Goal: Task Accomplishment & Management: Use online tool/utility

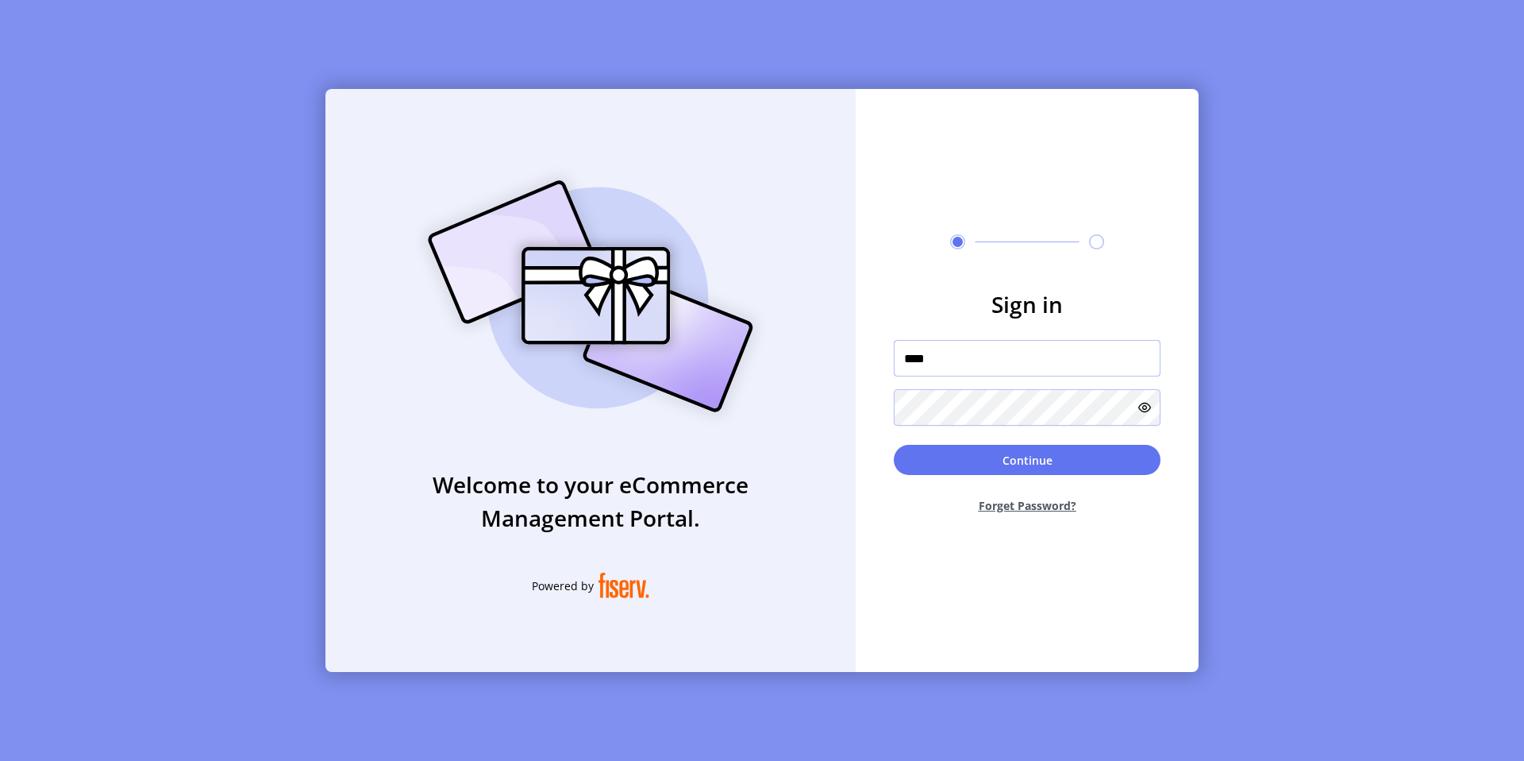
click at [1150, 360] on input "****" at bounding box center [1027, 358] width 267 height 37
type input "**********"
click at [1031, 472] on button "Continue" at bounding box center [1027, 460] width 267 height 30
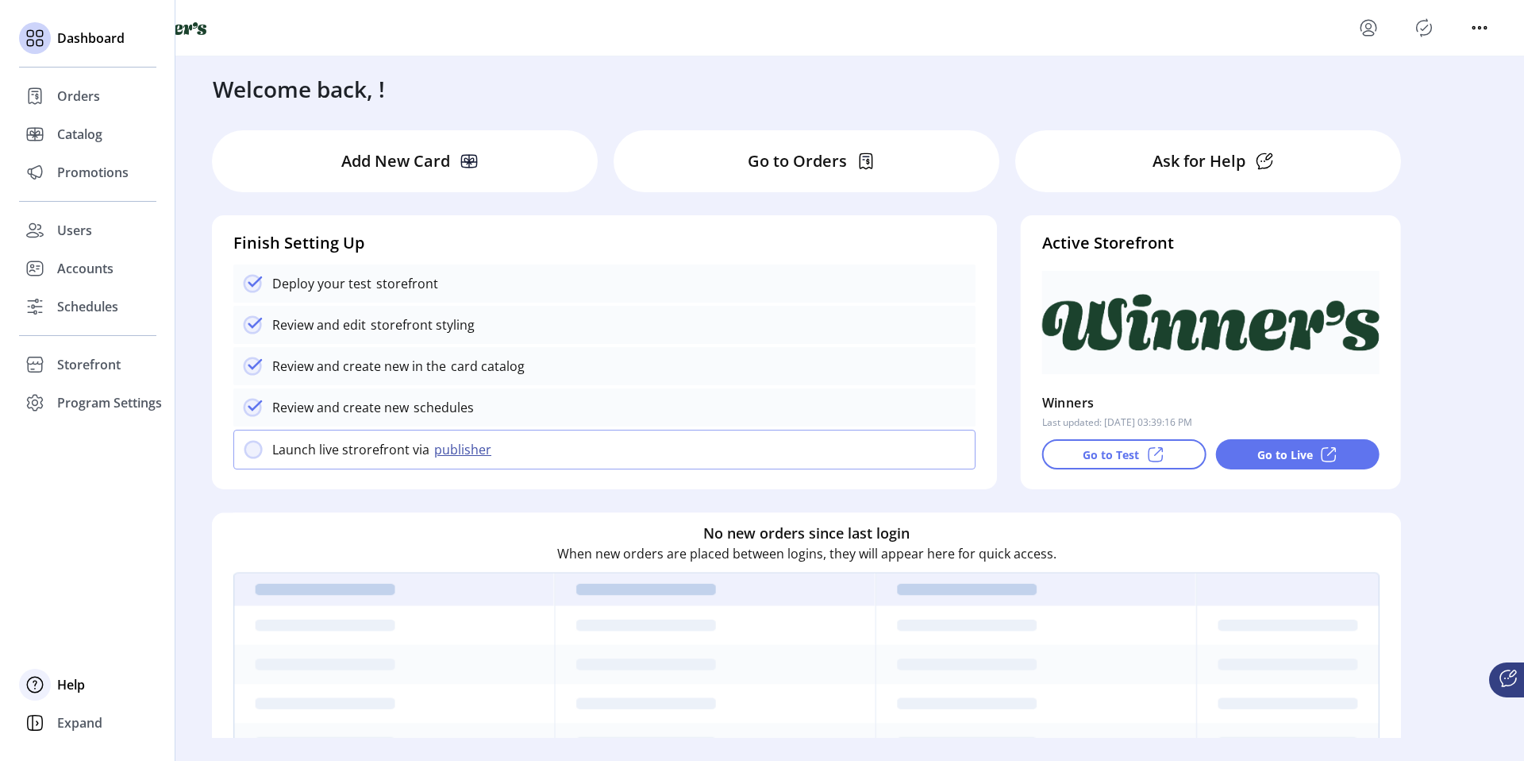
click at [66, 682] on span "Help" at bounding box center [71, 684] width 28 height 19
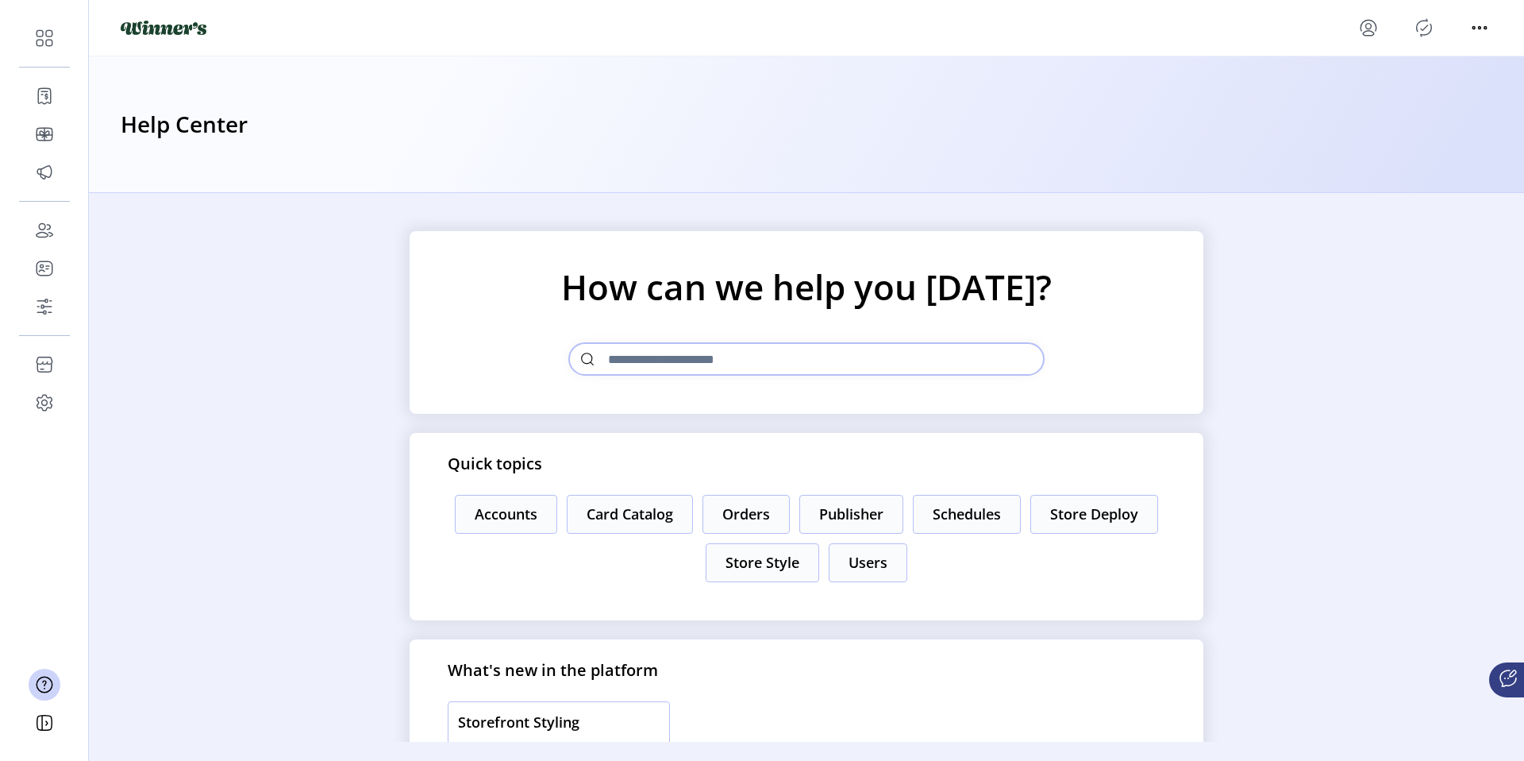
click at [267, 650] on div "How can we help you [DATE]? Quick topics Accounts Card Catalog Orders Publisher…" at bounding box center [806, 467] width 1435 height 549
click at [1504, 691] on div at bounding box center [1506, 679] width 35 height 35
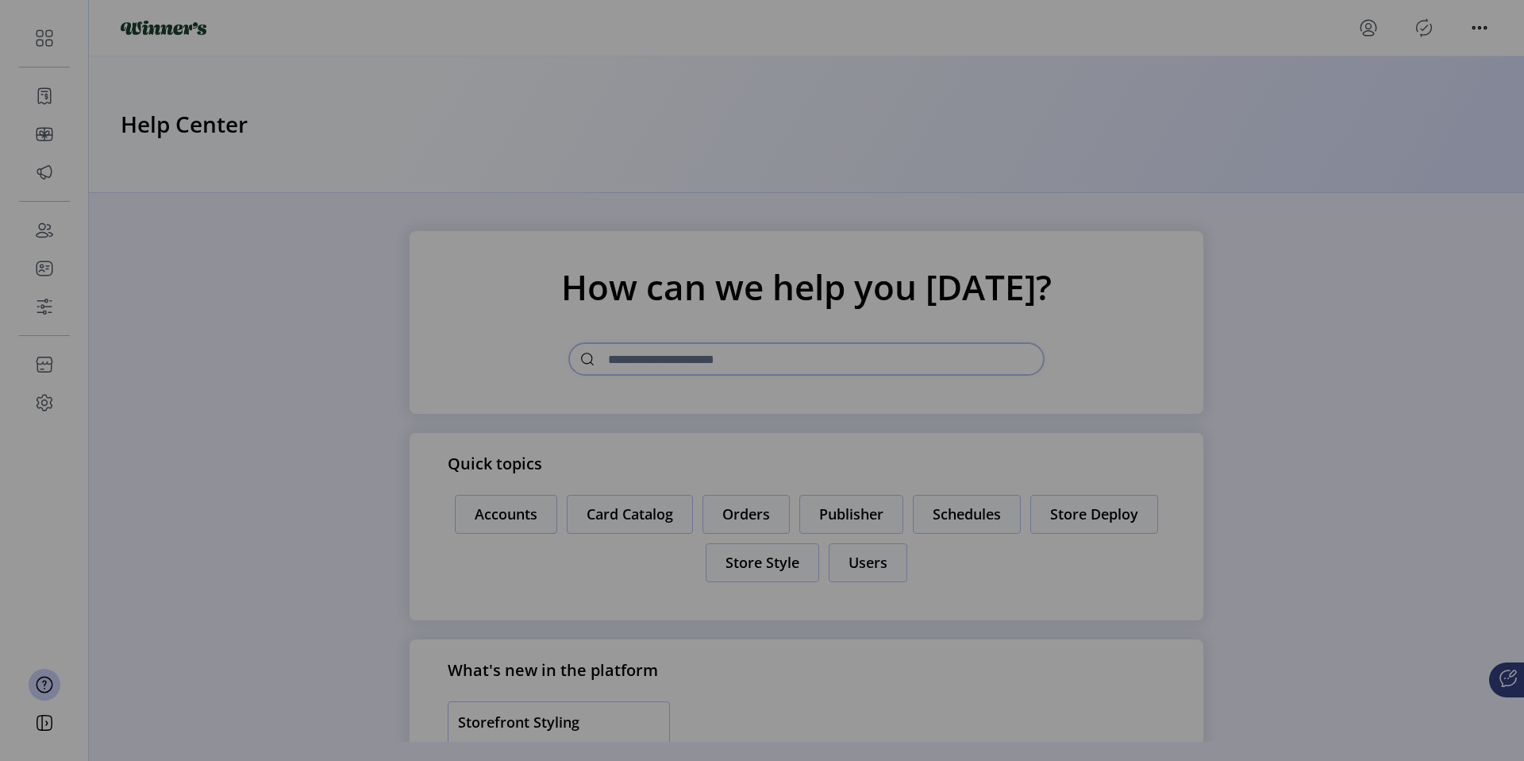
click at [1437, 745] on div "[PERSON_NAME] [PERSON_NAME], our smart concierge bot, is ready to help. Hi I’m …" at bounding box center [762, 380] width 1524 height 761
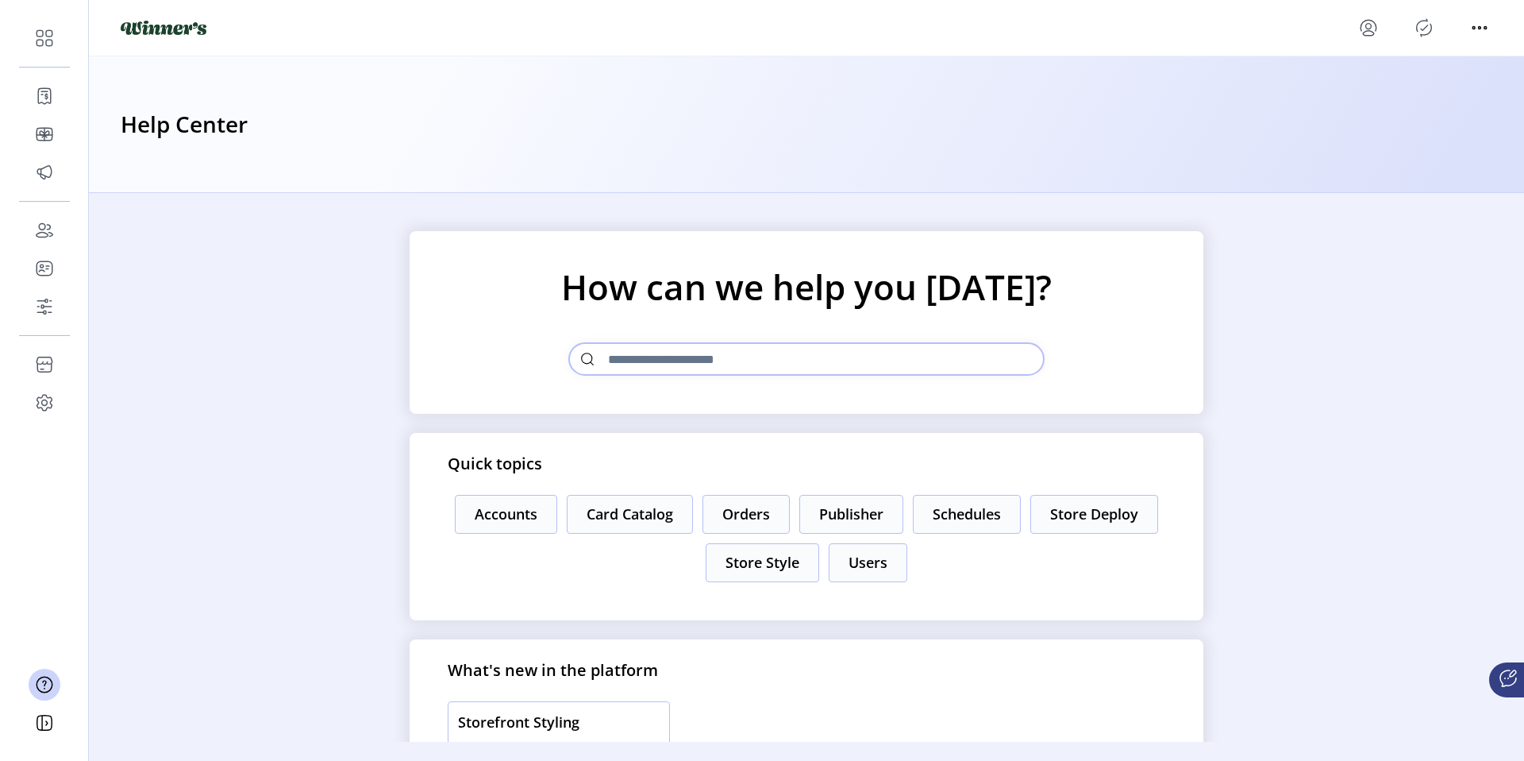
click at [1502, 686] on icon at bounding box center [1508, 678] width 16 height 16
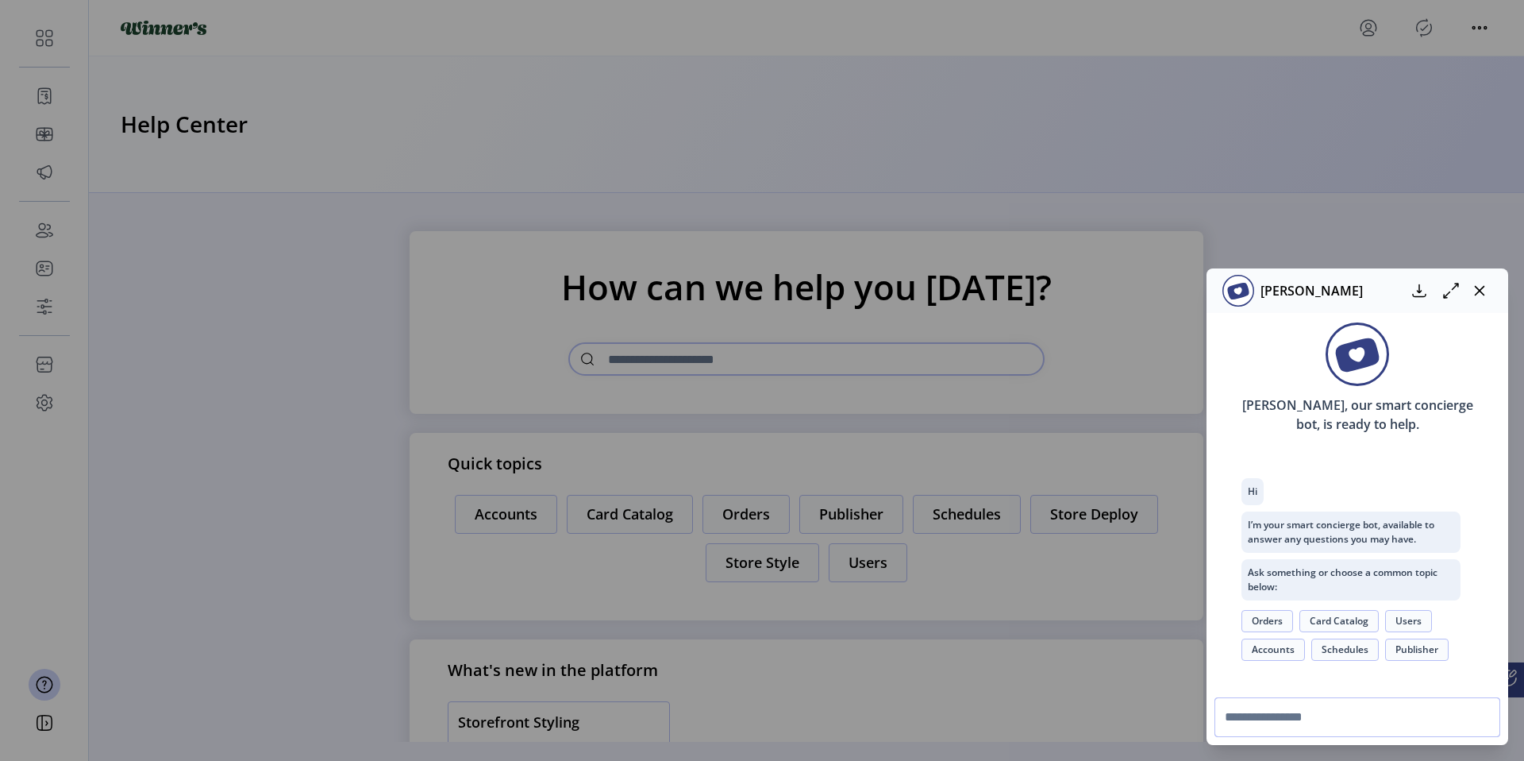
click at [1340, 707] on input "text" at bounding box center [1358, 717] width 286 height 40
type input "**********"
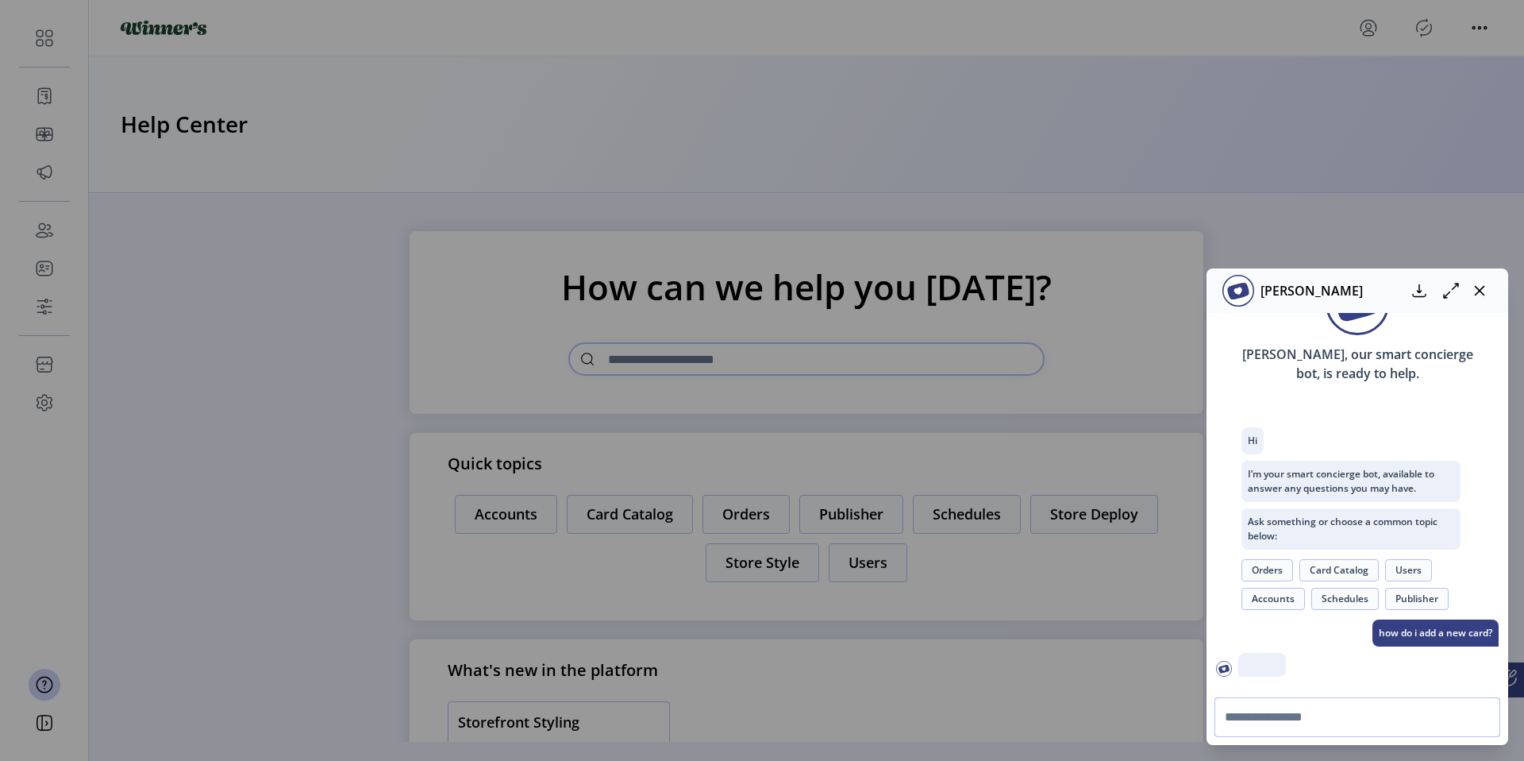
scroll to position [146, 0]
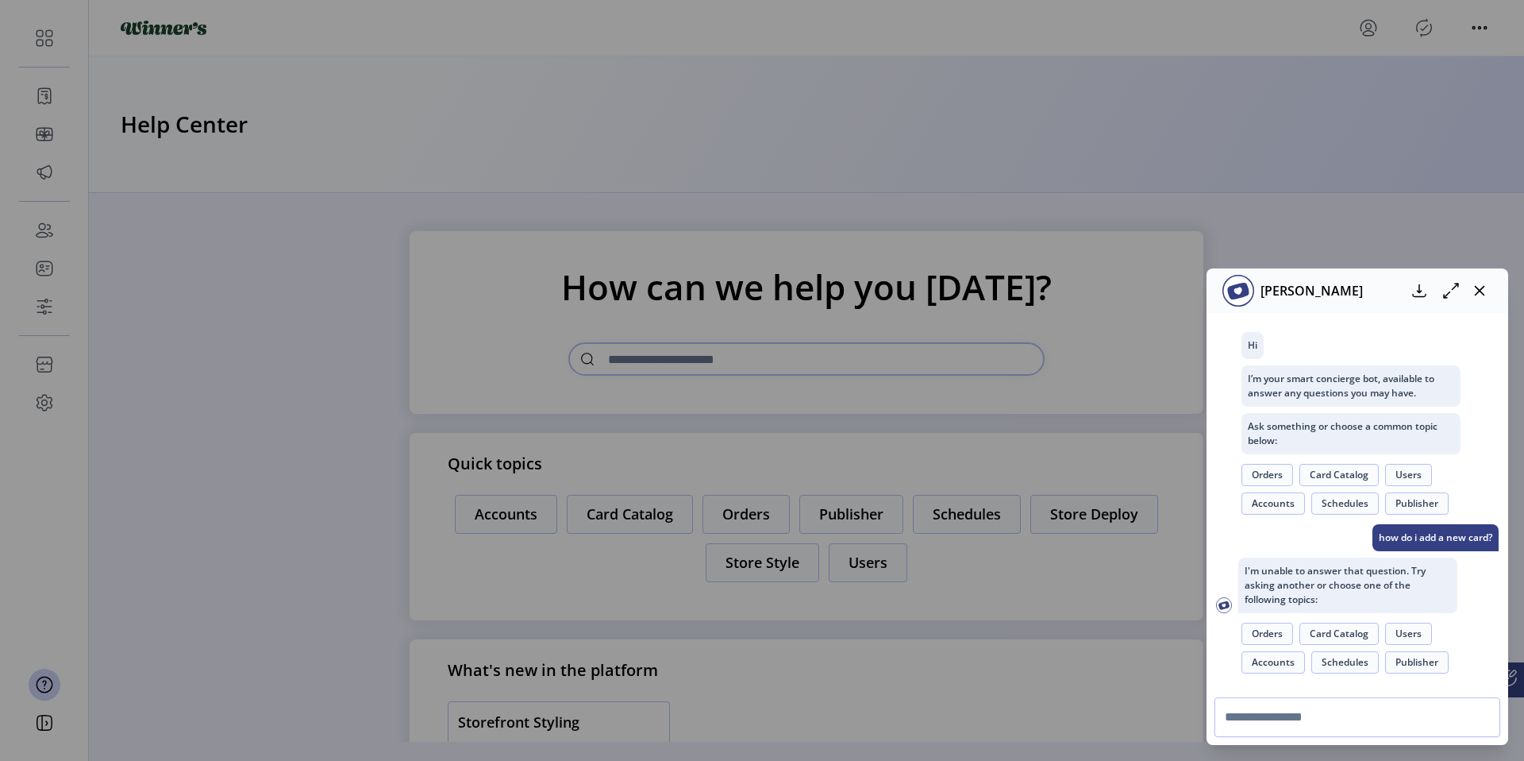
click at [1374, 635] on button "Card Catalog" at bounding box center [1339, 633] width 79 height 22
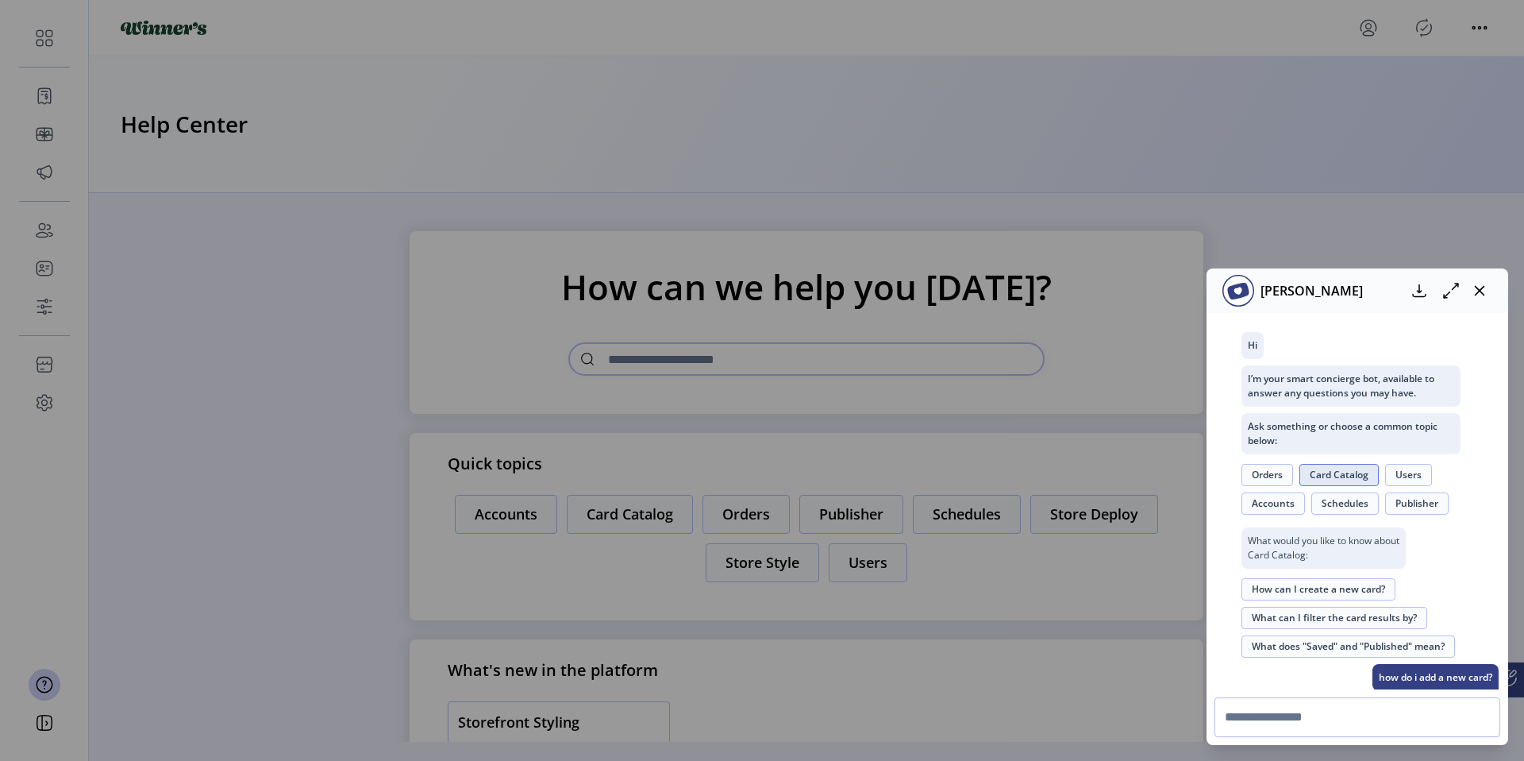
scroll to position [426, 0]
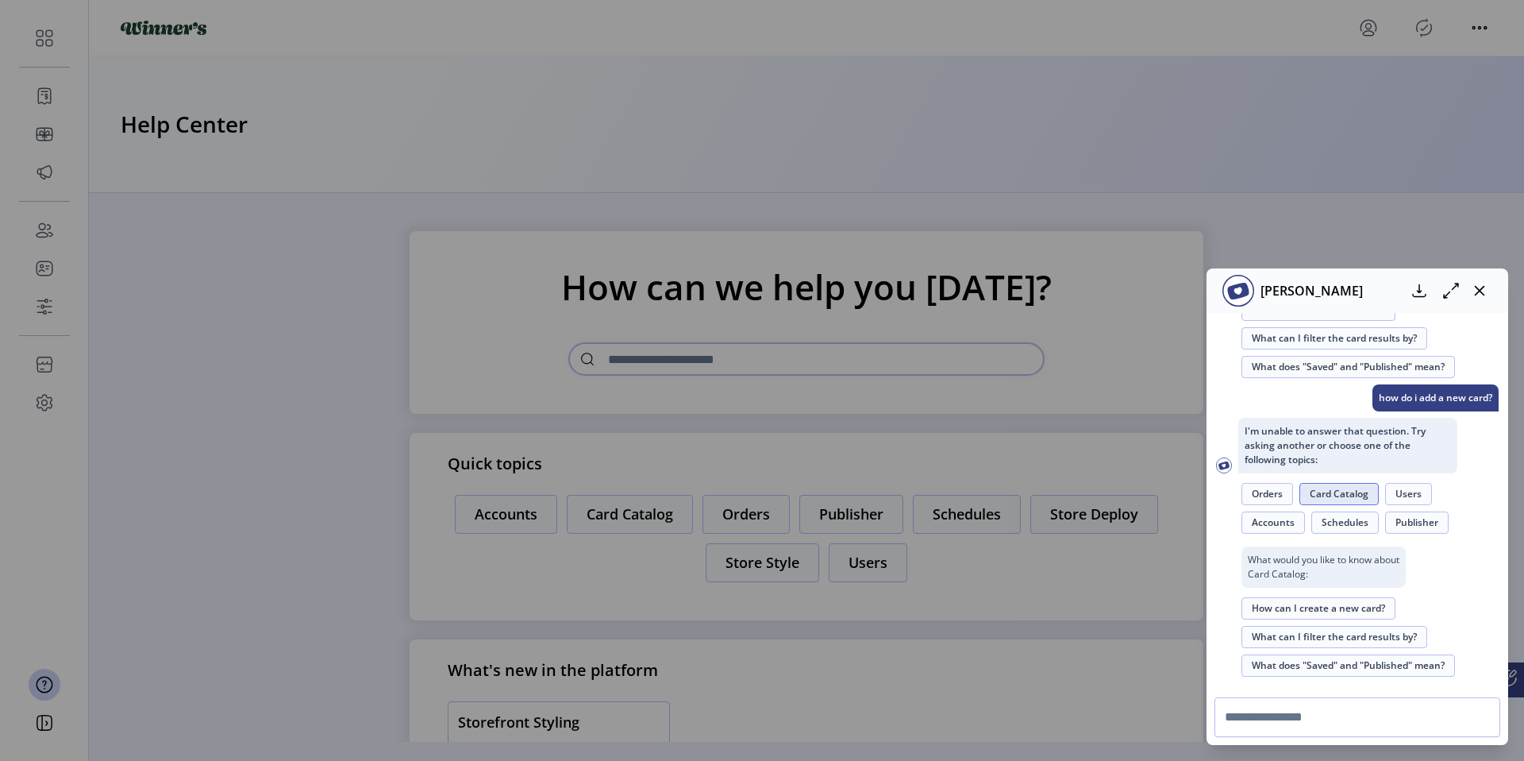
click at [1338, 612] on button "How can I create a new card?" at bounding box center [1319, 608] width 154 height 22
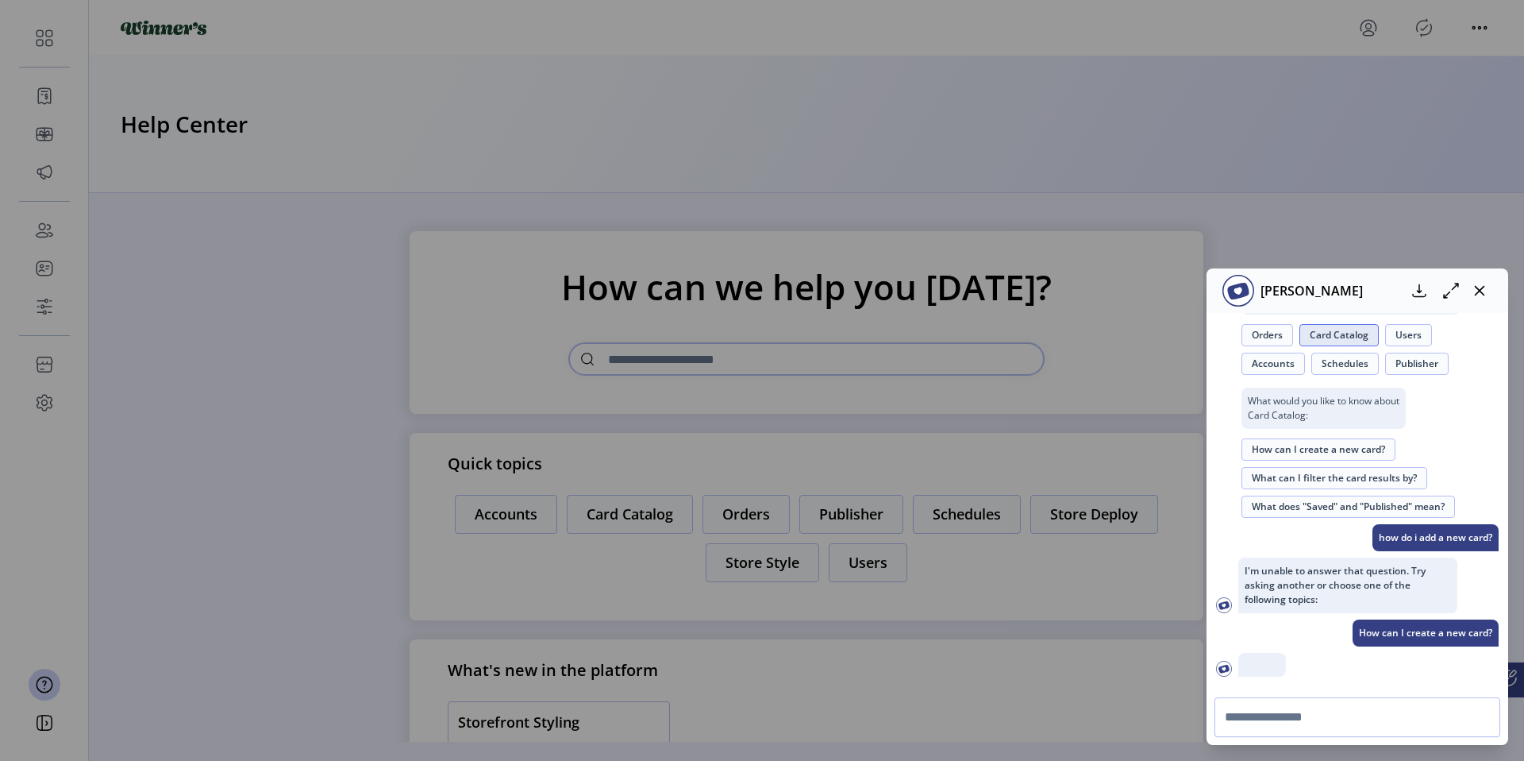
scroll to position [518, 0]
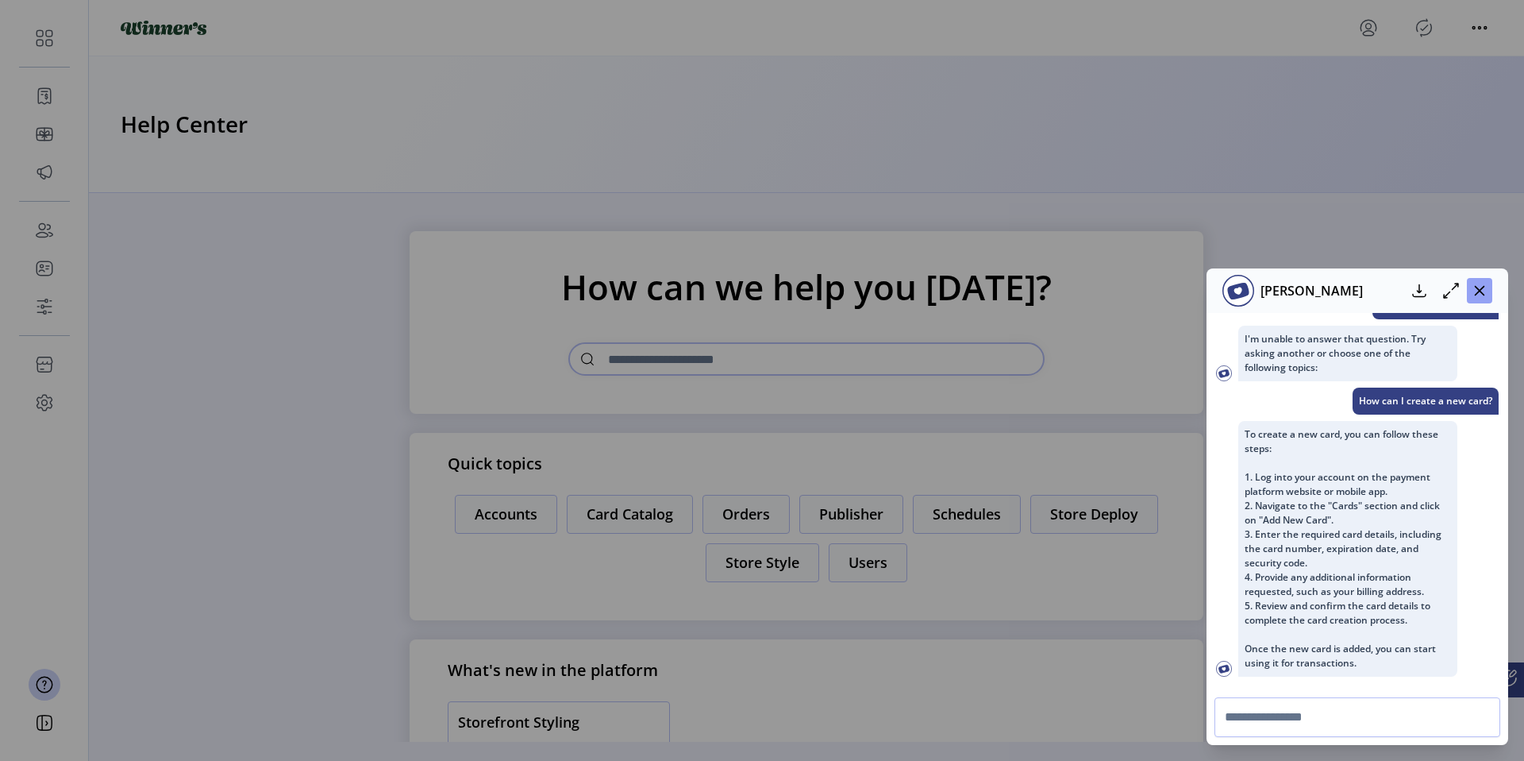
click at [1480, 294] on icon "button" at bounding box center [1479, 290] width 13 height 13
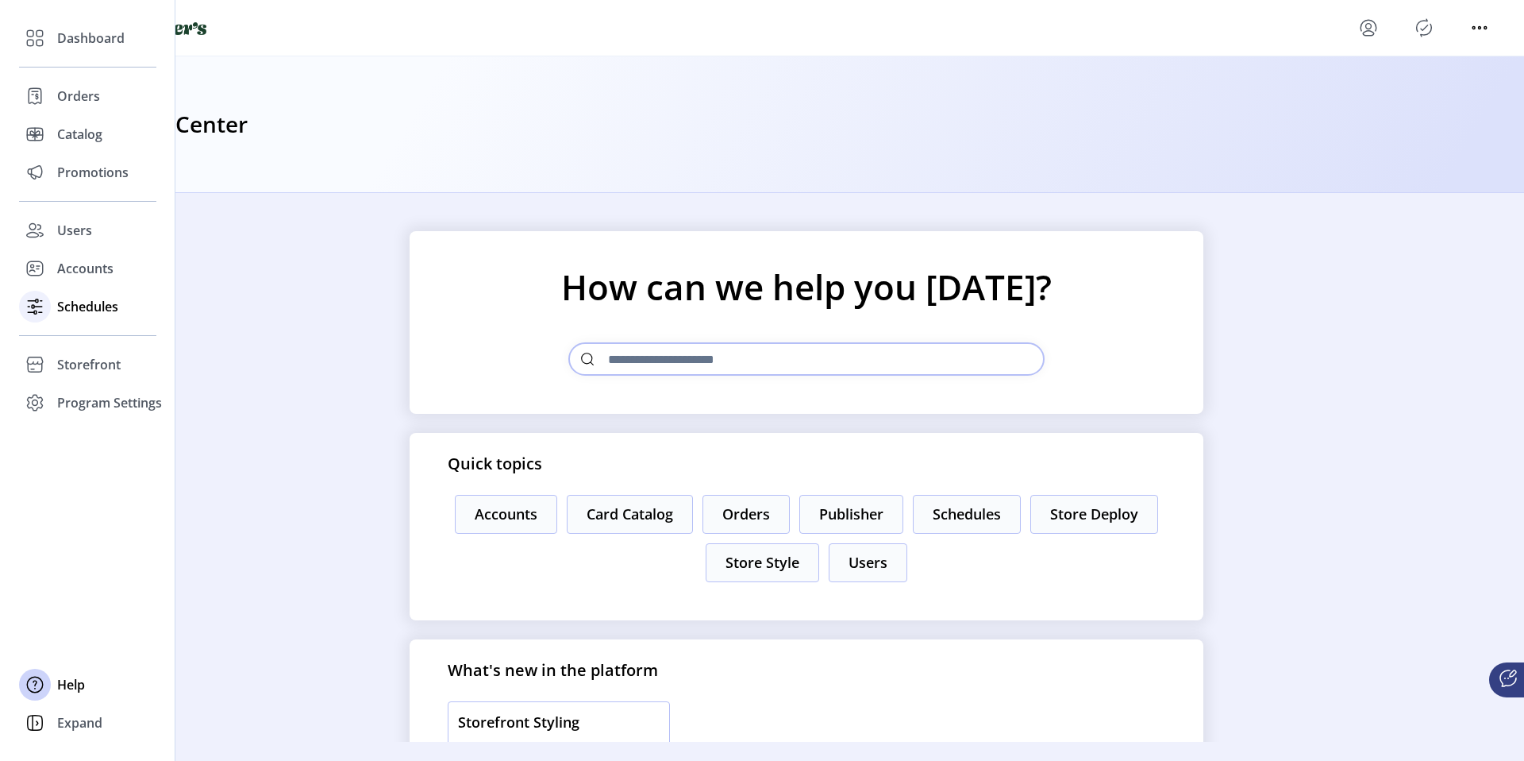
click at [98, 303] on span "Schedules" at bounding box center [87, 306] width 61 height 19
click at [103, 186] on div "Promotions" at bounding box center [87, 172] width 137 height 38
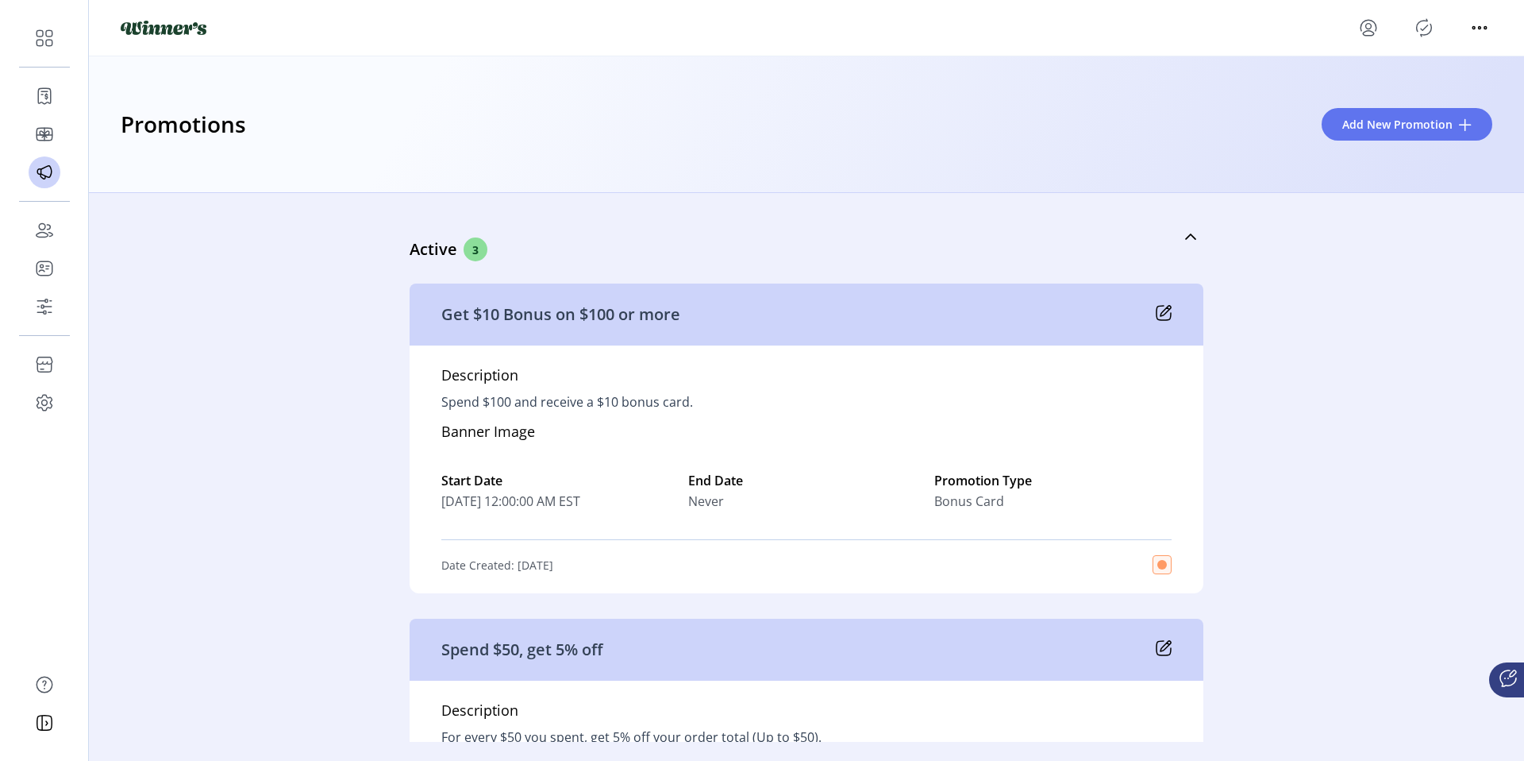
click at [367, 356] on div "Active 3 Get $10 Bonus on $100 or more Description Spend $100 and receive a $10…" at bounding box center [806, 467] width 1435 height 549
drag, startPoint x: 1277, startPoint y: 192, endPoint x: 1302, endPoint y: 181, distance: 27.7
click at [1277, 193] on div "Active 3 Get $10 Bonus on $100 or more Description Spend $100 and receive a $10…" at bounding box center [806, 467] width 1435 height 549
click at [1371, 127] on span "Add New Promotion" at bounding box center [1397, 124] width 110 height 17
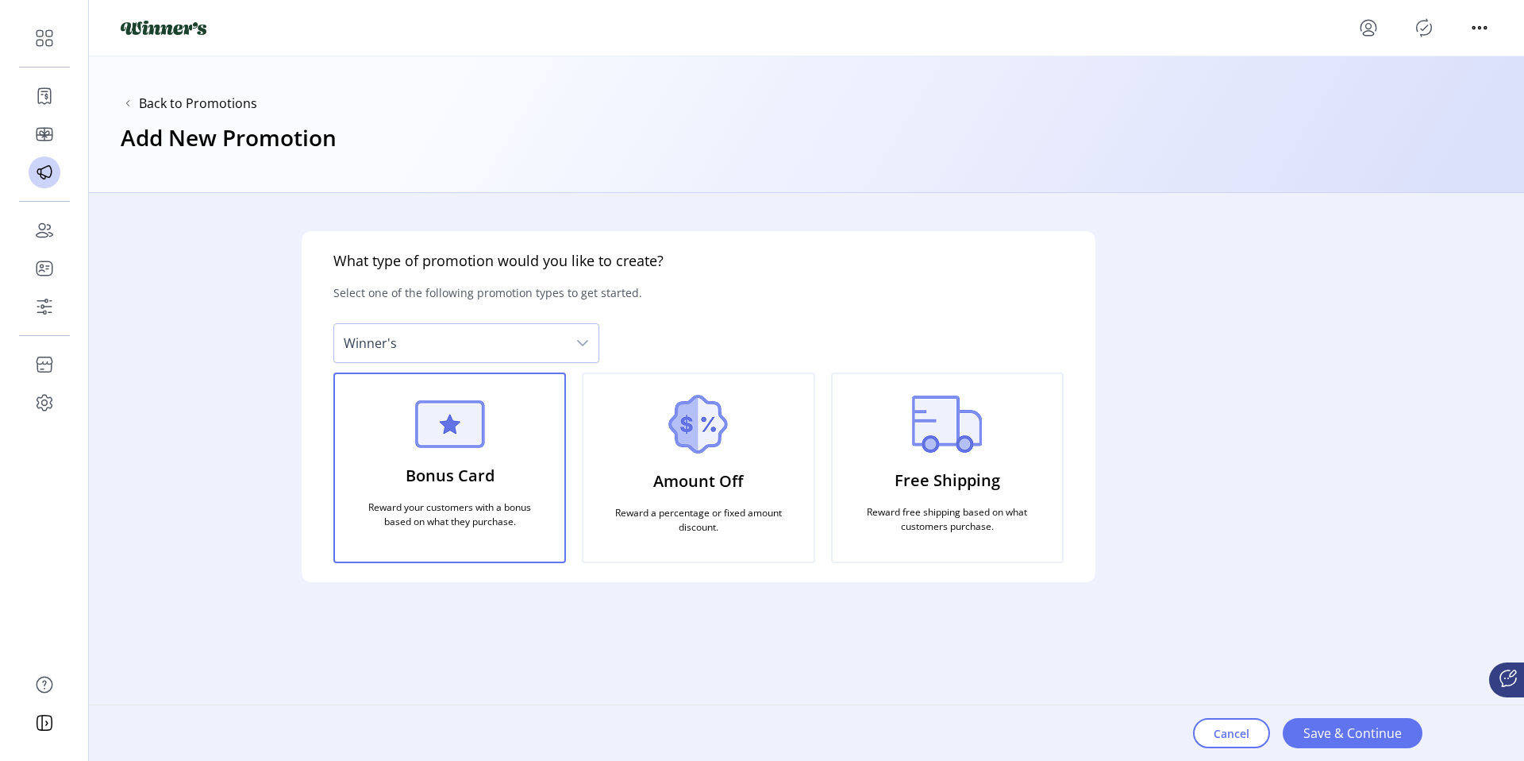
click at [531, 428] on div "Bonus Card Reward your customers with a bonus based on what they purchase." at bounding box center [449, 467] width 233 height 191
click at [1316, 723] on span "Save & Continue" at bounding box center [1353, 732] width 98 height 19
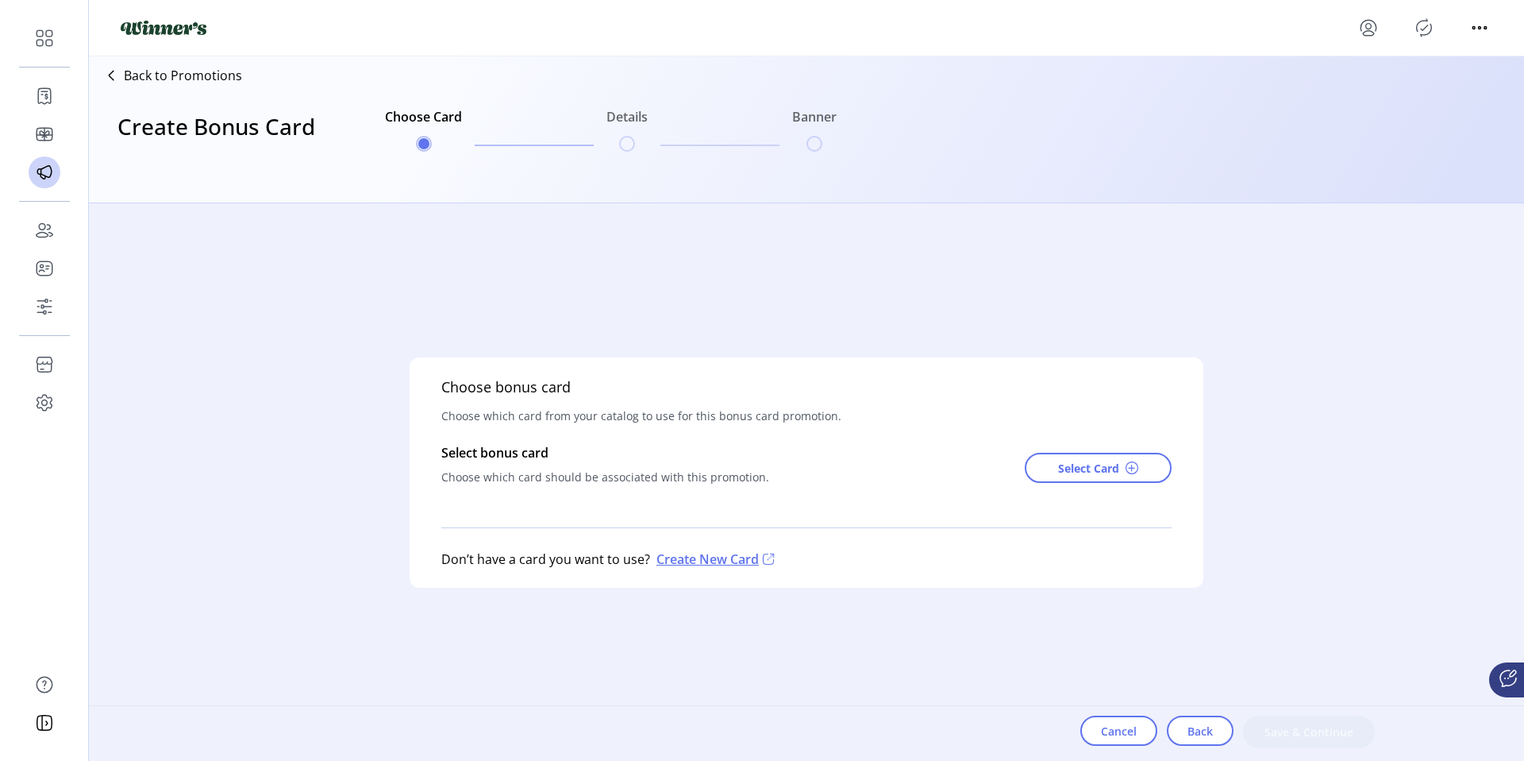
click at [121, 79] on icon at bounding box center [110, 75] width 25 height 25
